Goal: Task Accomplishment & Management: Complete application form

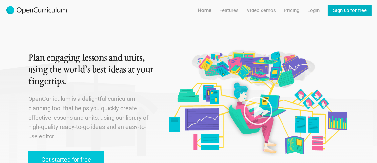
click at [366, 8] on link "Sign up for free" at bounding box center [350, 10] width 44 height 11
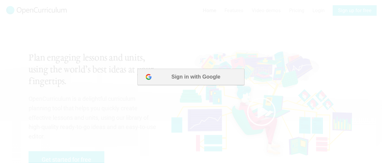
click at [196, 80] on button "Sign in with Google" at bounding box center [190, 77] width 107 height 16
click at [239, 87] on div at bounding box center [191, 78] width 382 height 19
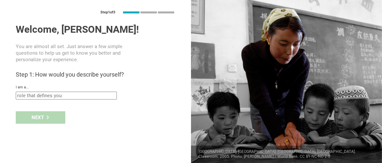
click at [85, 94] on input "text" at bounding box center [66, 96] width 101 height 8
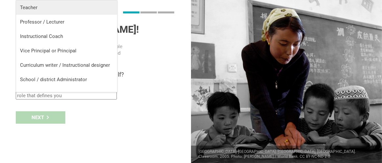
scroll to position [0, 0]
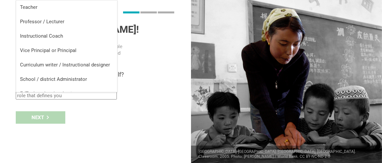
click at [78, 9] on div "Teacher" at bounding box center [66, 7] width 93 height 7
type input "Teacher"
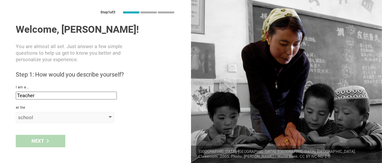
click at [45, 118] on div "school" at bounding box center [55, 118] width 75 height 7
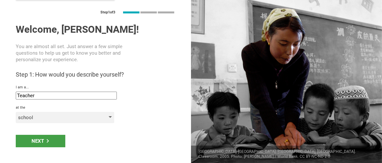
click at [48, 117] on div "school" at bounding box center [55, 118] width 75 height 7
click at [113, 118] on div "school" at bounding box center [65, 117] width 98 height 11
click at [90, 117] on div "school" at bounding box center [55, 118] width 75 height 7
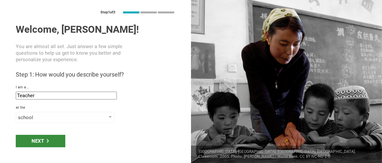
click at [43, 139] on div "Next" at bounding box center [41, 141] width 50 height 12
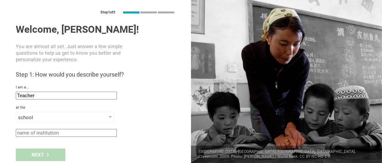
click at [43, 134] on input "text" at bounding box center [66, 133] width 101 height 8
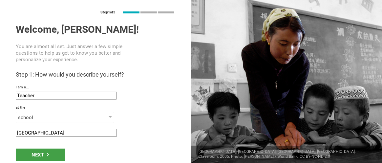
scroll to position [1, 0]
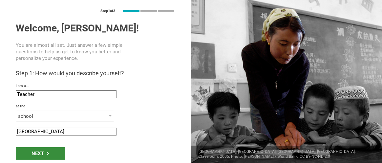
type input "[GEOGRAPHIC_DATA]"
click at [40, 153] on div "Next" at bounding box center [41, 154] width 50 height 12
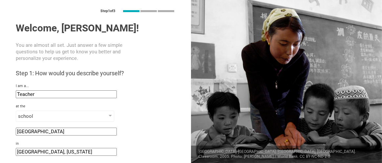
click at [40, 153] on input "[GEOGRAPHIC_DATA], [US_STATE]" at bounding box center [66, 152] width 101 height 8
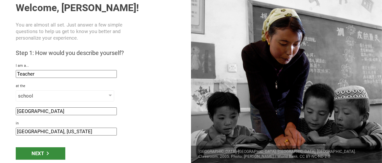
type input "[GEOGRAPHIC_DATA], [US_STATE]"
click at [39, 155] on div "Next" at bounding box center [41, 154] width 50 height 12
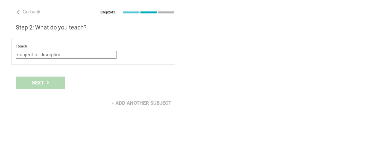
click at [62, 54] on input "text" at bounding box center [66, 55] width 101 height 8
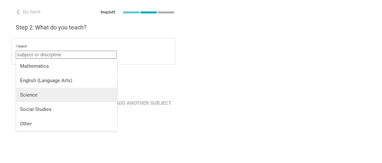
click at [67, 96] on div "Science" at bounding box center [66, 95] width 93 height 7
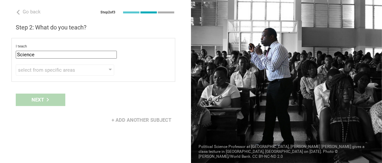
click at [81, 55] on input "Science" at bounding box center [66, 55] width 101 height 8
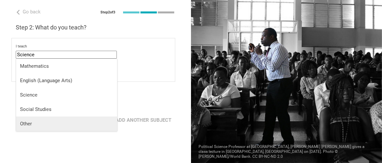
click at [75, 129] on li "Other" at bounding box center [66, 124] width 101 height 14
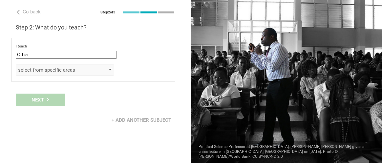
click at [66, 71] on div "select from specific areas" at bounding box center [55, 70] width 75 height 7
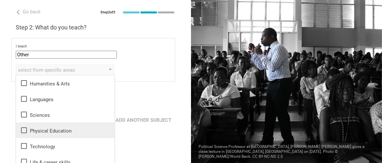
scroll to position [22, 0]
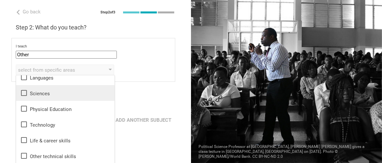
click at [21, 95] on icon at bounding box center [24, 93] width 8 height 8
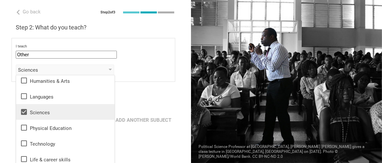
scroll to position [0, 0]
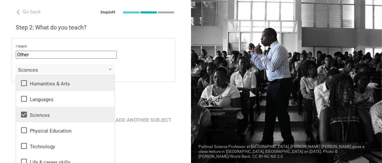
click at [23, 83] on icon at bounding box center [24, 83] width 8 height 8
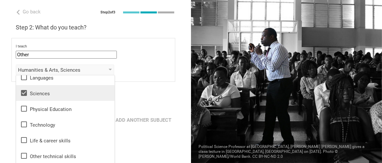
click at [149, 99] on div "Next" at bounding box center [95, 100] width 191 height 20
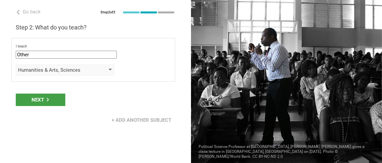
click at [62, 71] on div "Humanities & Arts, Sciences" at bounding box center [55, 70] width 75 height 7
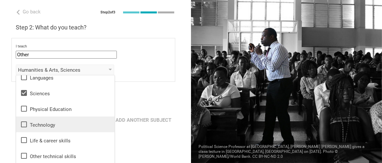
click at [65, 128] on div "Technology" at bounding box center [65, 125] width 91 height 8
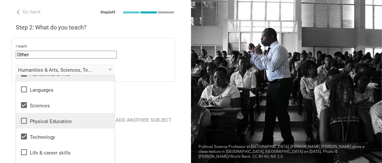
scroll to position [0, 0]
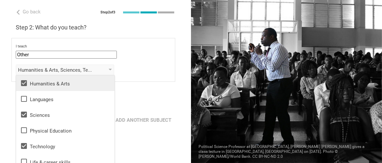
click at [147, 94] on div "Next" at bounding box center [95, 100] width 191 height 20
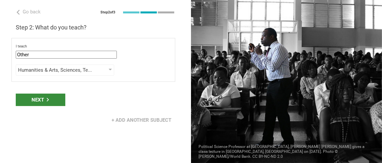
click at [41, 97] on div "Next" at bounding box center [41, 100] width 50 height 12
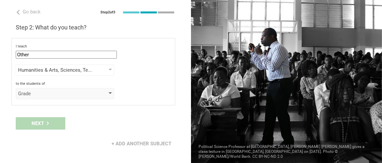
click at [41, 97] on div "Grade" at bounding box center [65, 93] width 98 height 11
click at [45, 91] on div "Grade" at bounding box center [55, 94] width 75 height 7
click at [39, 122] on div "Next" at bounding box center [95, 124] width 191 height 20
click at [113, 91] on div "Grade" at bounding box center [65, 93] width 98 height 11
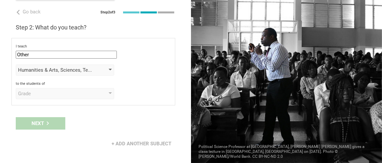
click at [108, 68] on div "Humanities & Arts, Sciences, Technology" at bounding box center [65, 70] width 98 height 11
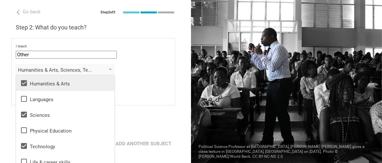
click at [156, 77] on div "I teach Other Mathematics English (Language Arts) Science Social Studies Other …" at bounding box center [93, 72] width 164 height 68
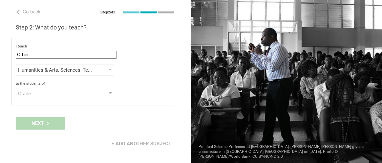
click at [56, 125] on div "Next" at bounding box center [95, 124] width 191 height 20
click at [125, 143] on div "+ Add another subject" at bounding box center [142, 144] width 68 height 12
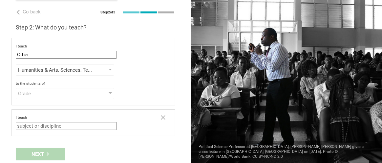
click at [75, 126] on input "text" at bounding box center [66, 126] width 101 height 8
click at [74, 125] on input "text" at bounding box center [66, 126] width 101 height 8
click at [72, 69] on div "Humanities & Arts, Sciences, Technology" at bounding box center [55, 70] width 75 height 7
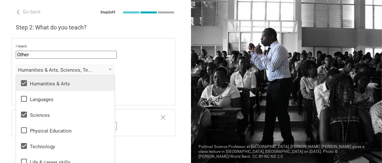
click at [90, 84] on div "Humanities & Arts" at bounding box center [65, 83] width 91 height 8
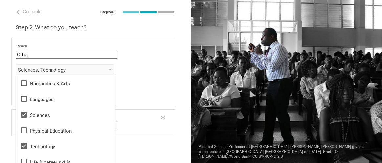
click at [179, 71] on div "Go back Step 2 of 3 Welcome, [PERSON_NAME]! You are almost all set. Just answer…" at bounding box center [95, 81] width 191 height 163
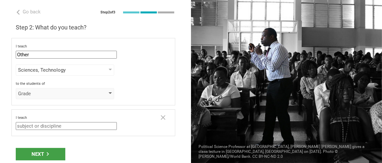
click at [76, 91] on div "Grade" at bounding box center [55, 94] width 75 height 7
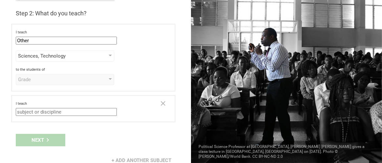
scroll to position [20, 0]
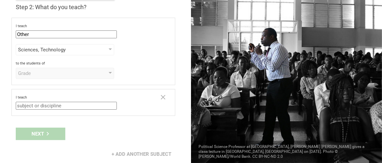
click at [97, 102] on input "text" at bounding box center [66, 106] width 101 height 8
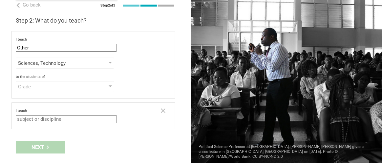
scroll to position [0, 0]
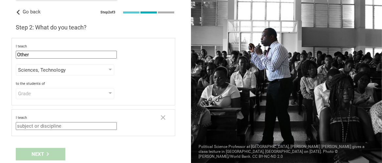
click at [28, 11] on span "Go back" at bounding box center [32, 12] width 18 height 6
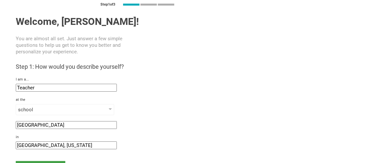
scroll to position [22, 0]
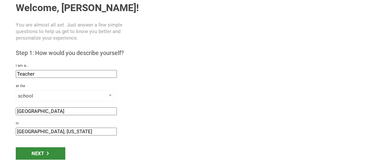
click at [61, 154] on div "Next" at bounding box center [41, 154] width 50 height 12
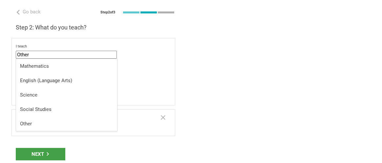
click at [111, 57] on input "Other" at bounding box center [66, 55] width 101 height 8
click at [105, 93] on div "Science" at bounding box center [66, 95] width 93 height 7
type input "Science"
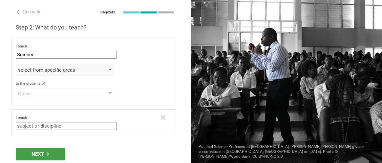
click at [113, 70] on div "select from specific areas" at bounding box center [65, 70] width 98 height 11
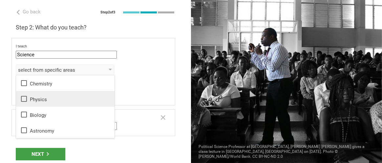
click at [95, 98] on div "Physics" at bounding box center [65, 99] width 91 height 8
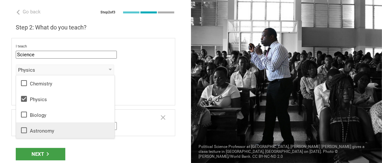
click at [84, 131] on div "Astronomy" at bounding box center [65, 131] width 91 height 8
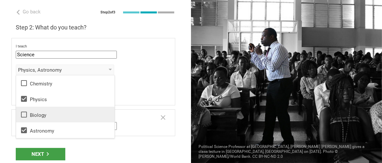
click at [83, 117] on div "Biology" at bounding box center [65, 115] width 91 height 8
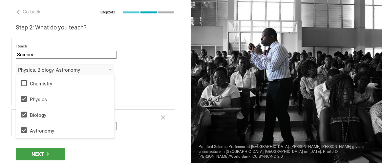
click at [150, 87] on div "to the students of Grade Grade Class Year Level Standard" at bounding box center [93, 91] width 155 height 18
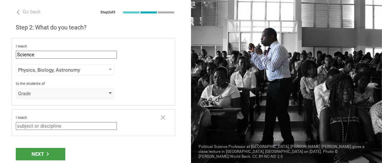
click at [92, 93] on div "Grade" at bounding box center [55, 94] width 75 height 7
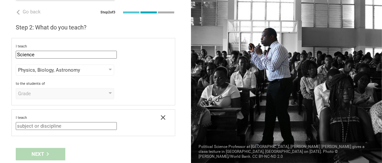
click at [159, 116] on icon at bounding box center [163, 118] width 8 height 8
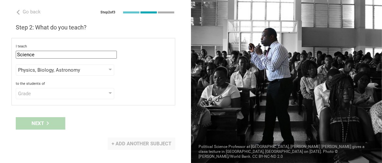
click at [128, 141] on div "+ Add another subject" at bounding box center [142, 144] width 68 height 12
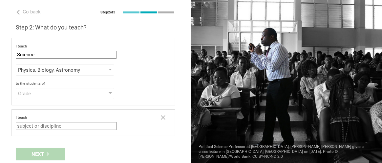
click at [101, 124] on input "text" at bounding box center [66, 126] width 101 height 8
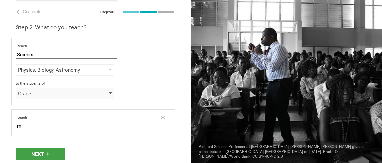
type input "m"
click at [94, 93] on div "Grade" at bounding box center [65, 93] width 98 height 11
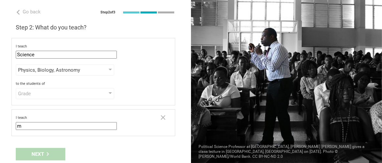
click at [162, 117] on div "I teach m Mathematics English (Language Arts) Science Social Studies Other sele…" at bounding box center [93, 123] width 164 height 27
click at [161, 117] on icon at bounding box center [163, 118] width 8 height 8
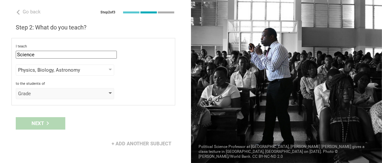
click at [113, 97] on div "Grade" at bounding box center [65, 93] width 98 height 11
